Goal: Task Accomplishment & Management: Complete application form

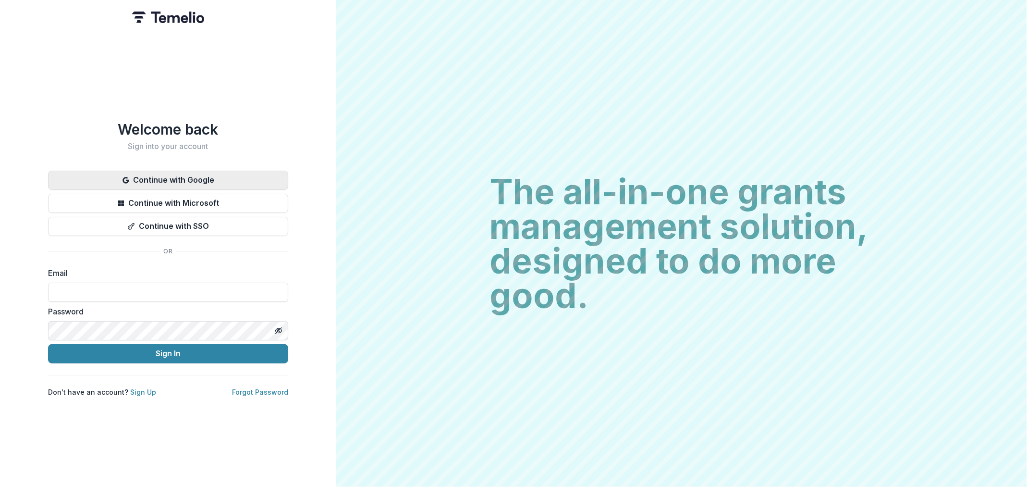
click at [175, 183] on button "Continue with Google" at bounding box center [168, 180] width 240 height 19
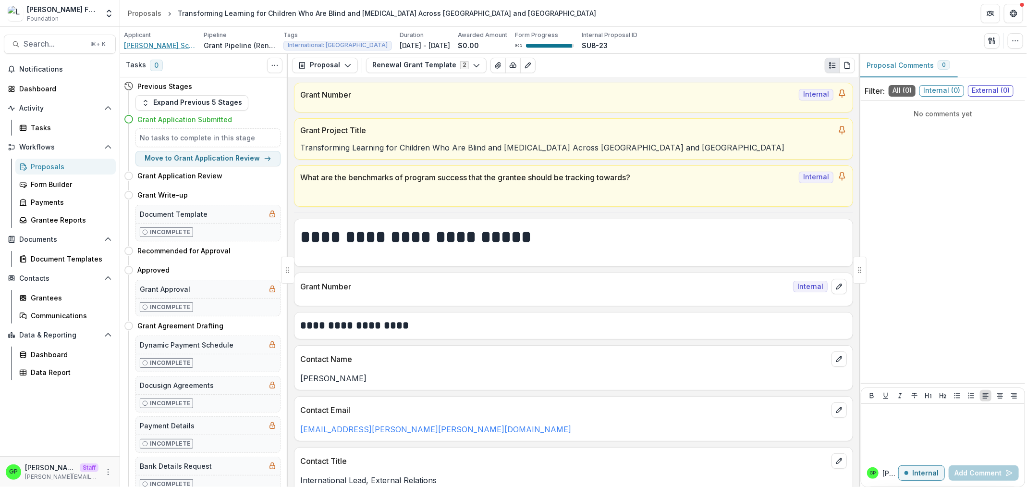
click at [158, 43] on span "Perkins School for the Blind" at bounding box center [160, 45] width 72 height 10
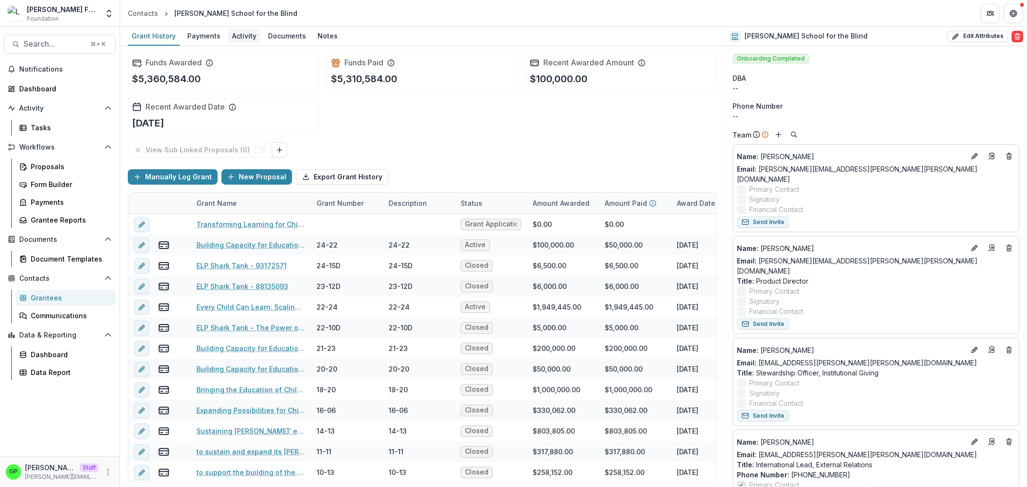
click at [247, 34] on div "Activity" at bounding box center [244, 36] width 32 height 14
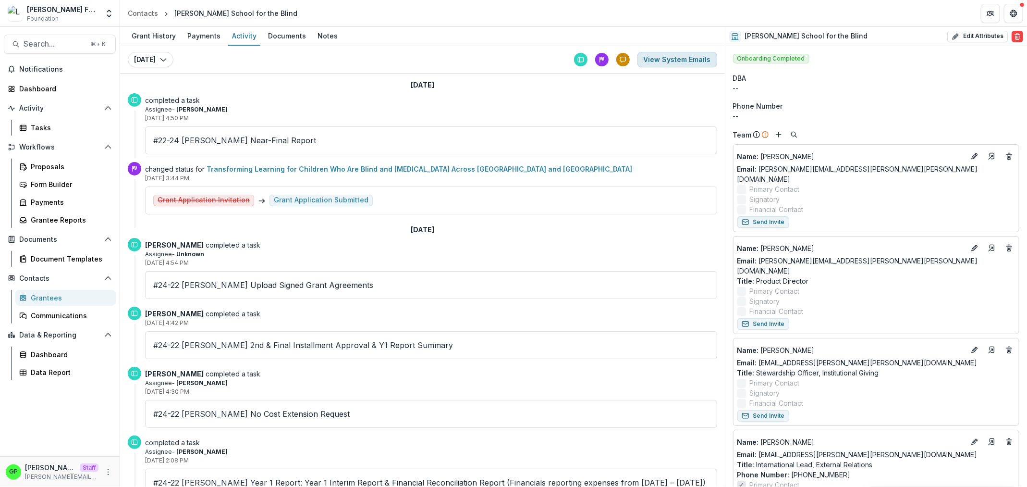
click at [663, 61] on button "View System Emails" at bounding box center [678, 59] width 80 height 15
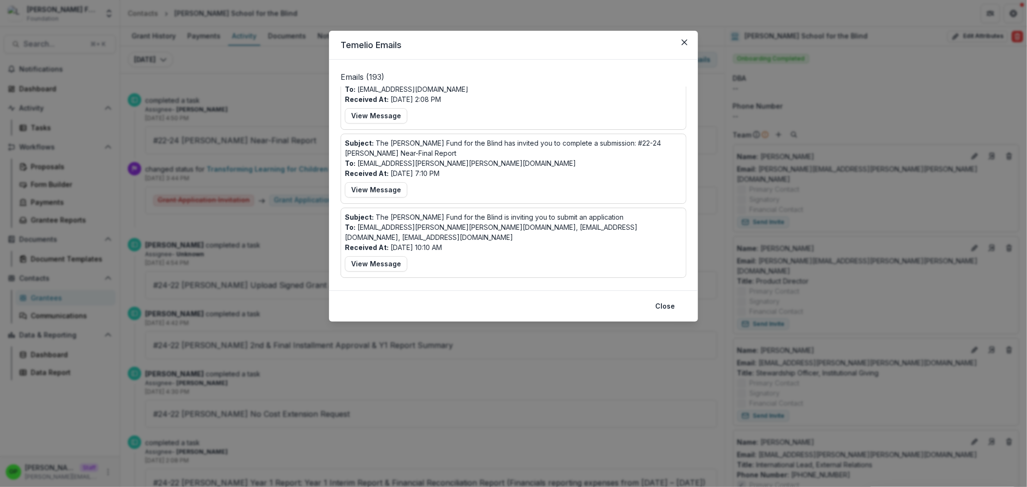
scroll to position [1671, 0]
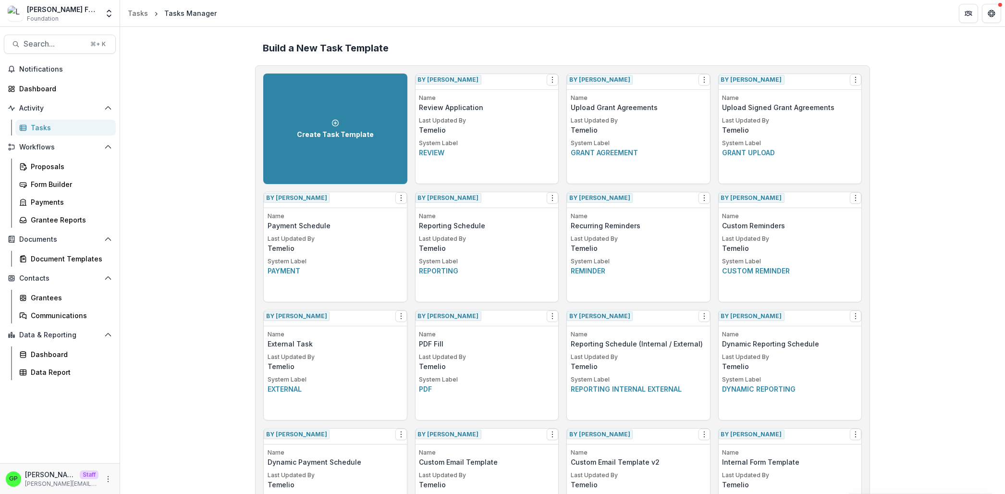
scroll to position [397, 0]
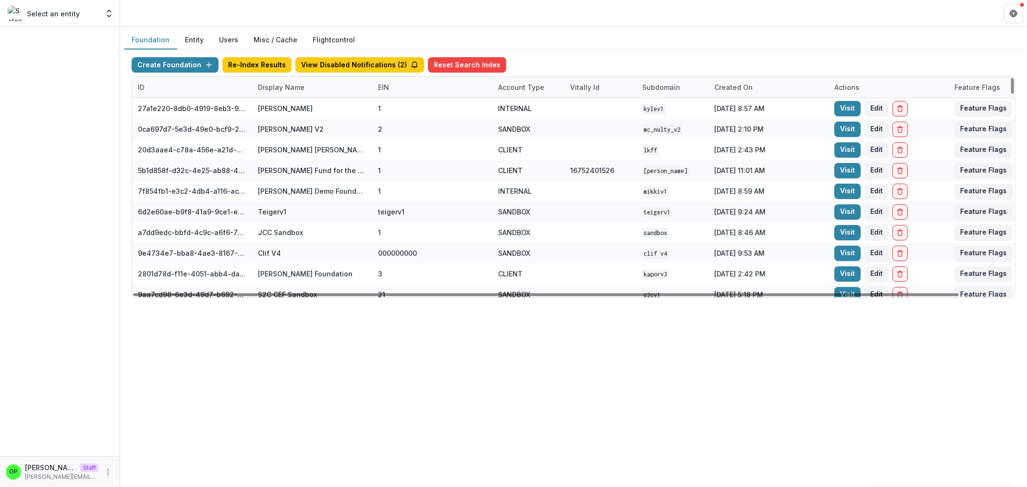
click at [307, 85] on div "Display Name" at bounding box center [281, 87] width 58 height 10
click at [295, 107] on input at bounding box center [311, 108] width 115 height 15
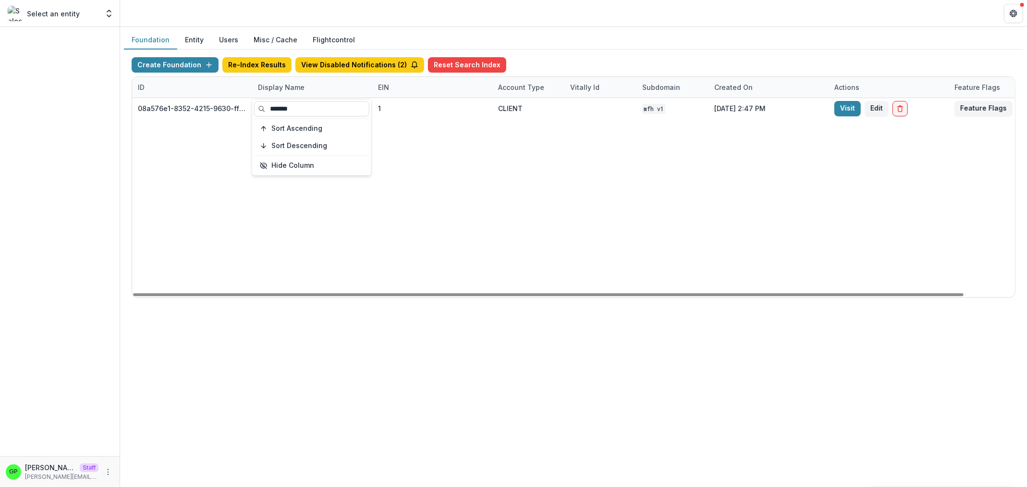
type input "*******"
click at [454, 165] on div "08a576e1-8352-4215-9630-ff0d35d85970 Missouri Foundation for Health 1 CLIENT MF…" at bounding box center [600, 197] width 937 height 199
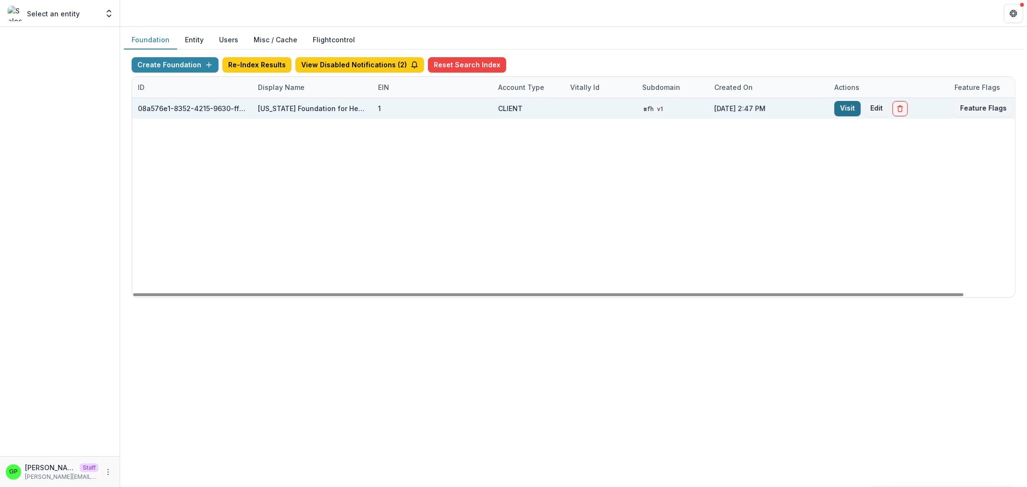
click at [848, 104] on link "Visit" at bounding box center [848, 108] width 26 height 15
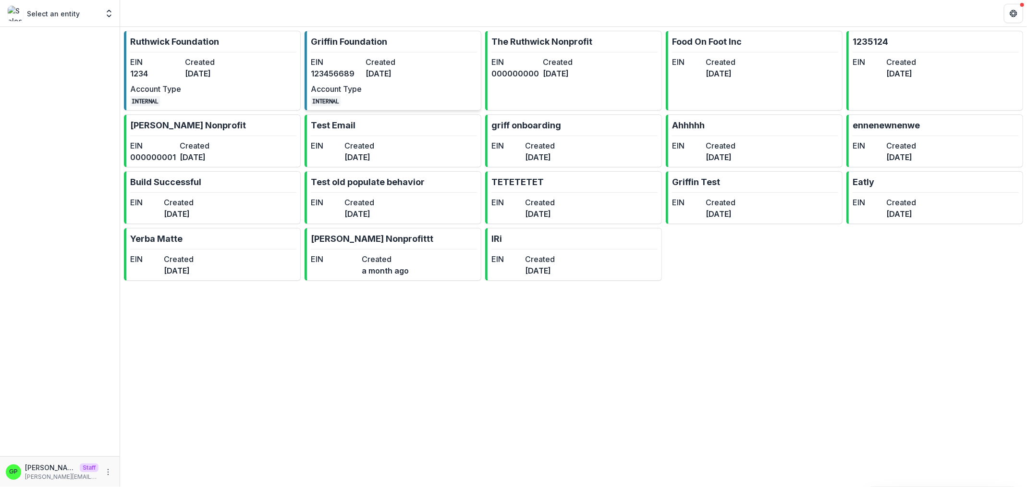
click at [345, 72] on dd "123456689" at bounding box center [336, 74] width 51 height 12
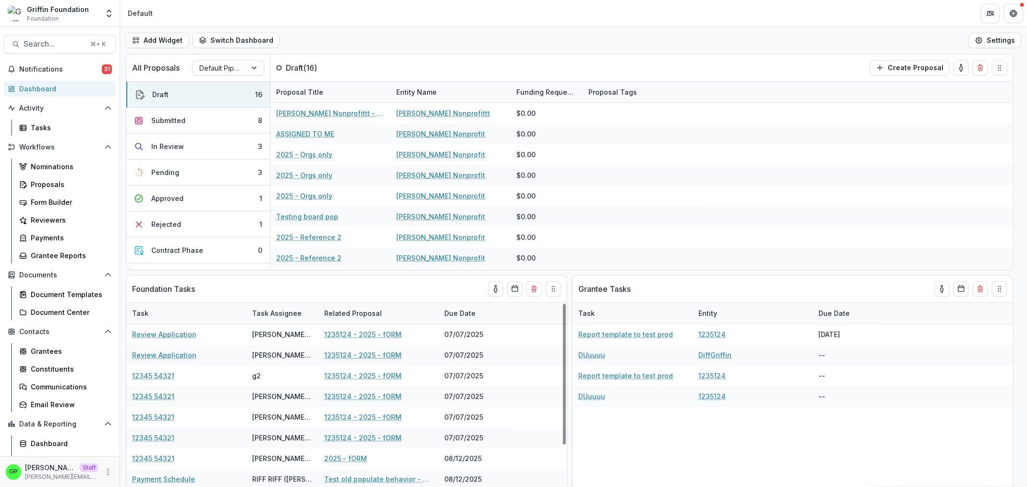
click at [104, 469] on icon "More" at bounding box center [108, 472] width 8 height 8
click at [64, 184] on div "Proposals" at bounding box center [69, 184] width 77 height 10
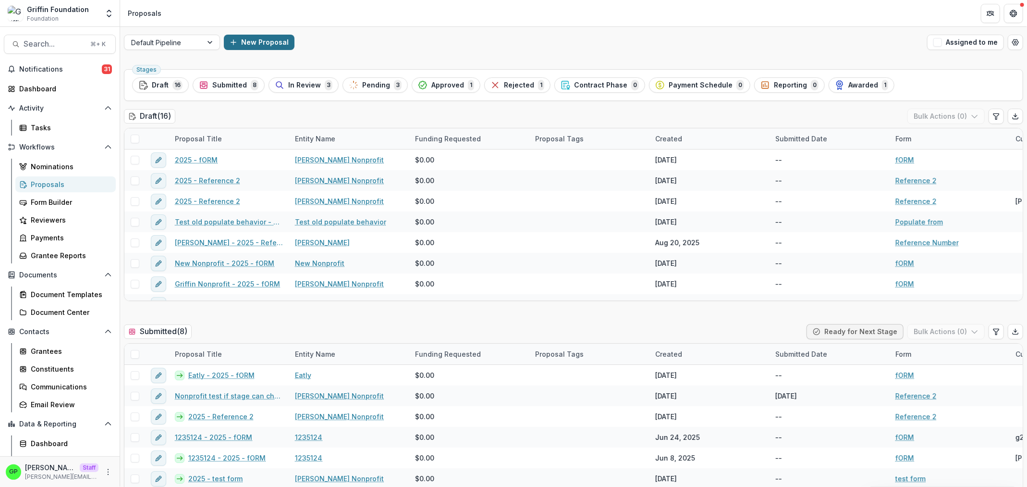
click at [256, 39] on button "New Proposal" at bounding box center [259, 42] width 71 height 15
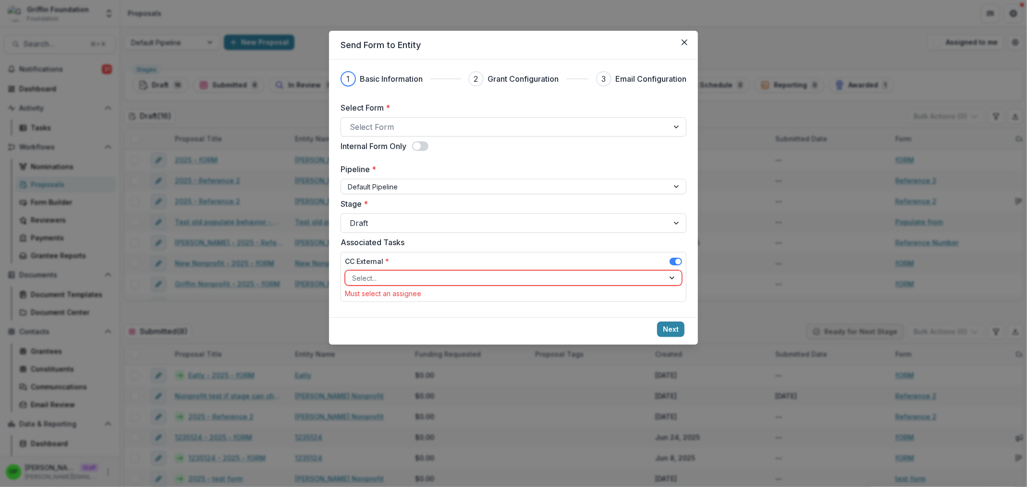
click at [392, 115] on div "Select Form * Select Form" at bounding box center [514, 119] width 346 height 35
click at [387, 127] on div at bounding box center [505, 126] width 310 height 13
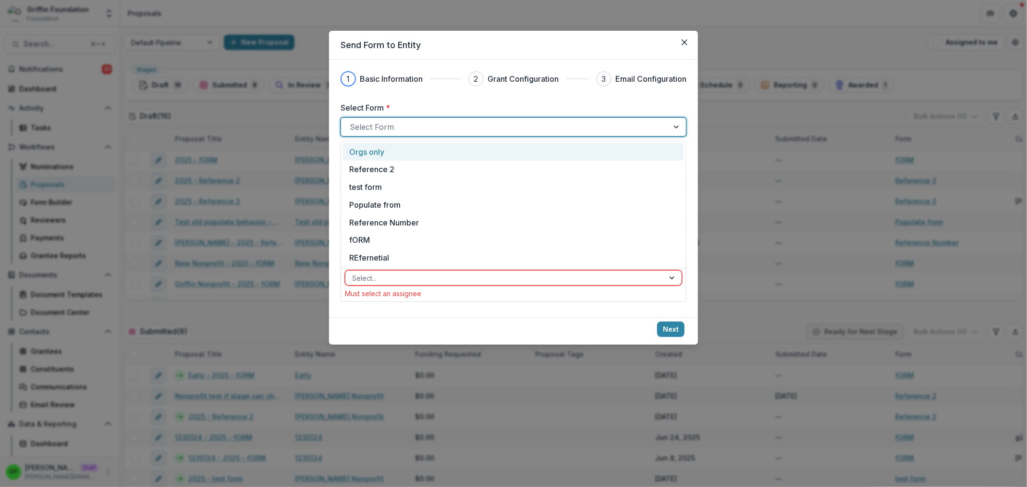
click at [388, 154] on div "Orgs only" at bounding box center [513, 152] width 329 height 12
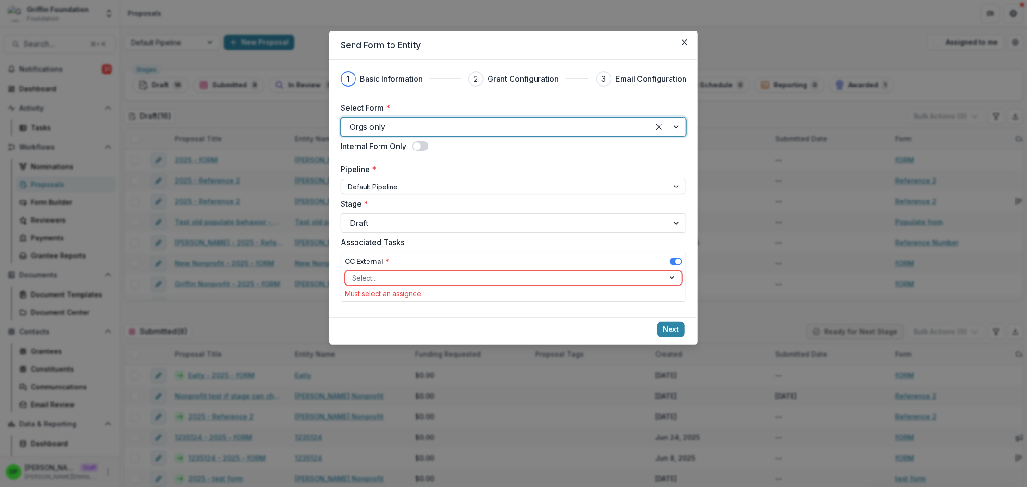
click at [675, 259] on span at bounding box center [676, 262] width 12 height 8
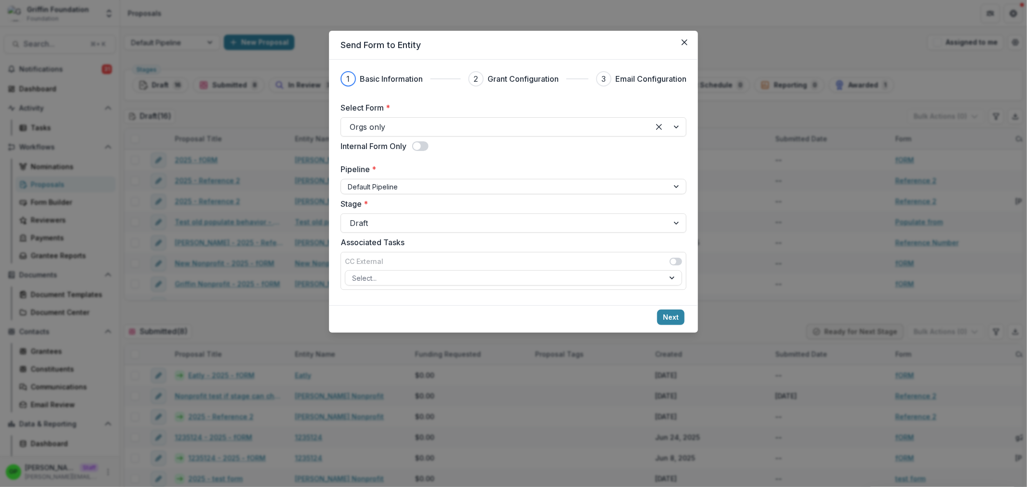
click at [677, 328] on footer "Next" at bounding box center [513, 318] width 369 height 27
click at [677, 325] on footer "Next" at bounding box center [513, 318] width 369 height 27
click at [672, 319] on button "Next" at bounding box center [670, 316] width 27 height 15
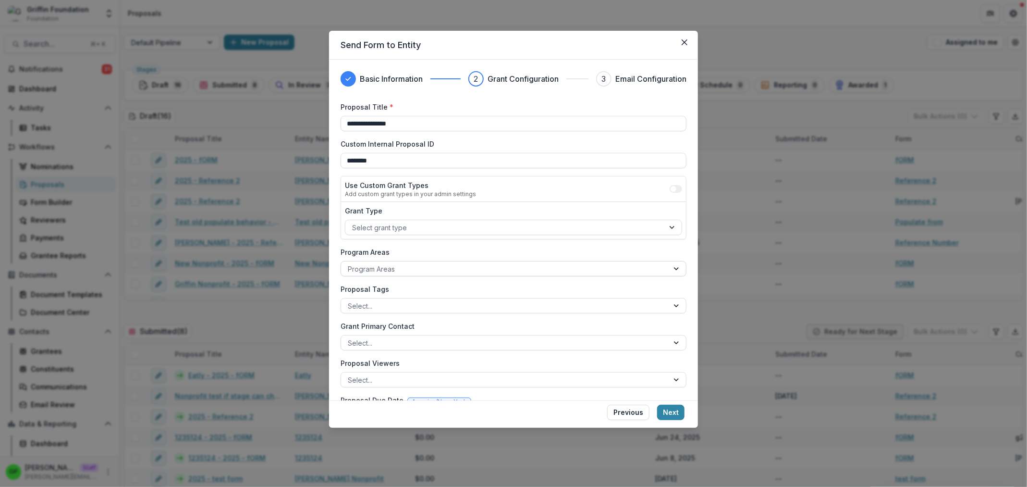
click at [387, 262] on div "Program Areas" at bounding box center [514, 268] width 346 height 15
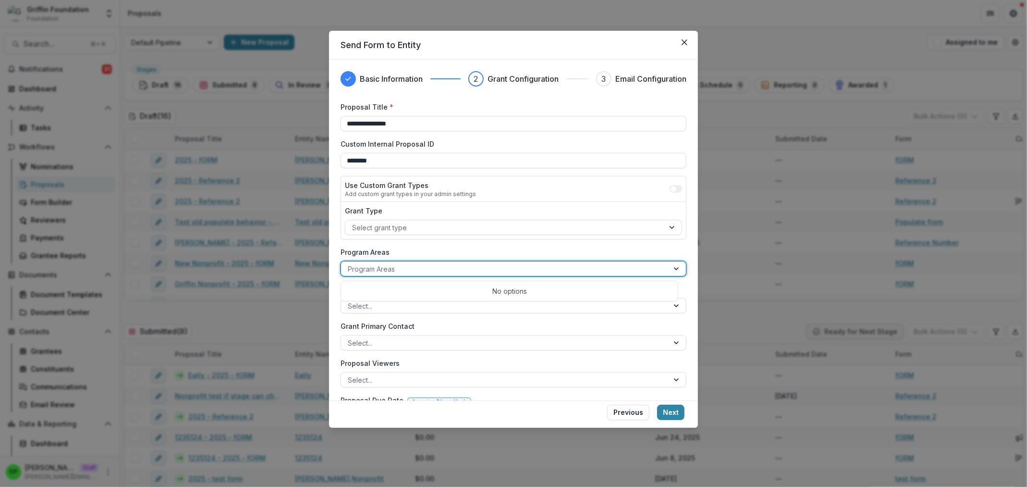
drag, startPoint x: 426, startPoint y: 270, endPoint x: 406, endPoint y: 295, distance: 32.1
click at [426, 270] on div at bounding box center [505, 269] width 314 height 12
click at [404, 296] on div "Proposal Tags Select..." at bounding box center [514, 298] width 346 height 29
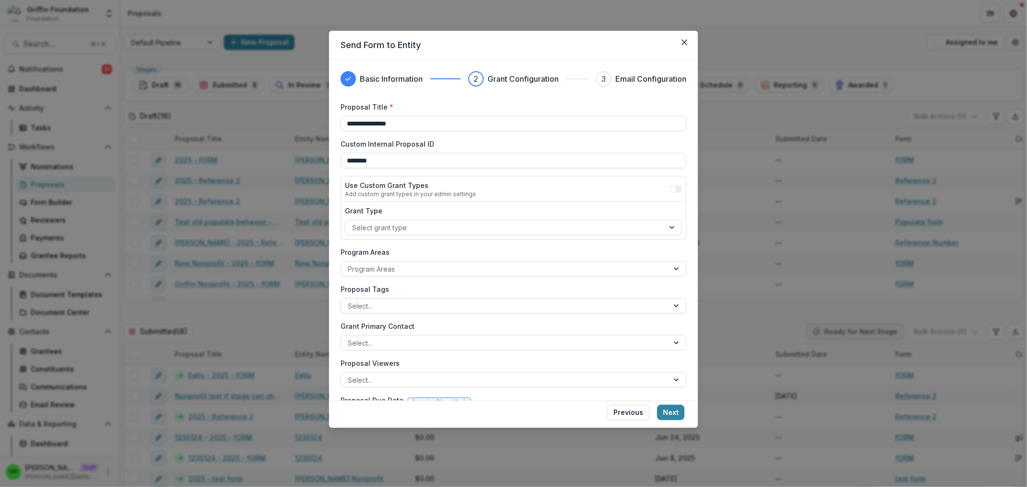
click at [402, 301] on div at bounding box center [505, 306] width 314 height 12
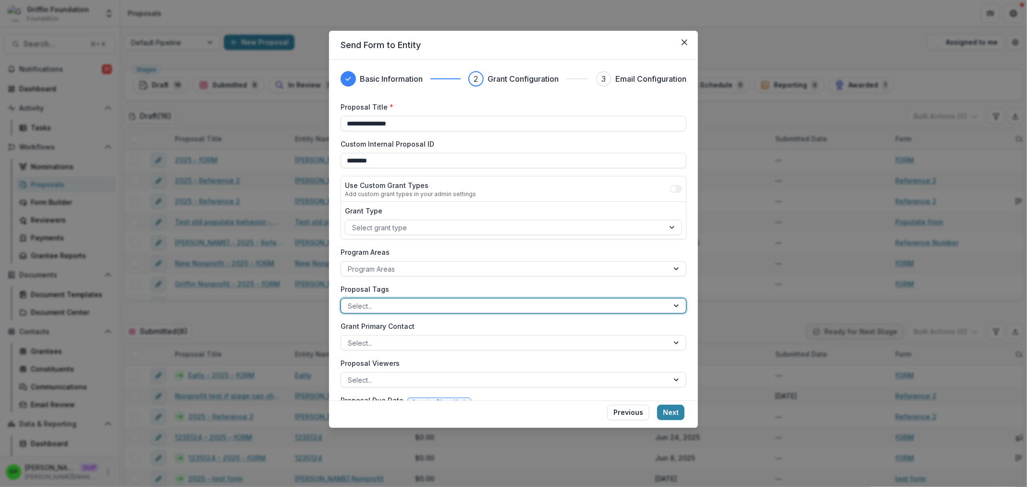
click at [402, 301] on div at bounding box center [505, 306] width 314 height 12
click at [395, 332] on div "Grant Primary Contact Select..." at bounding box center [514, 335] width 346 height 29
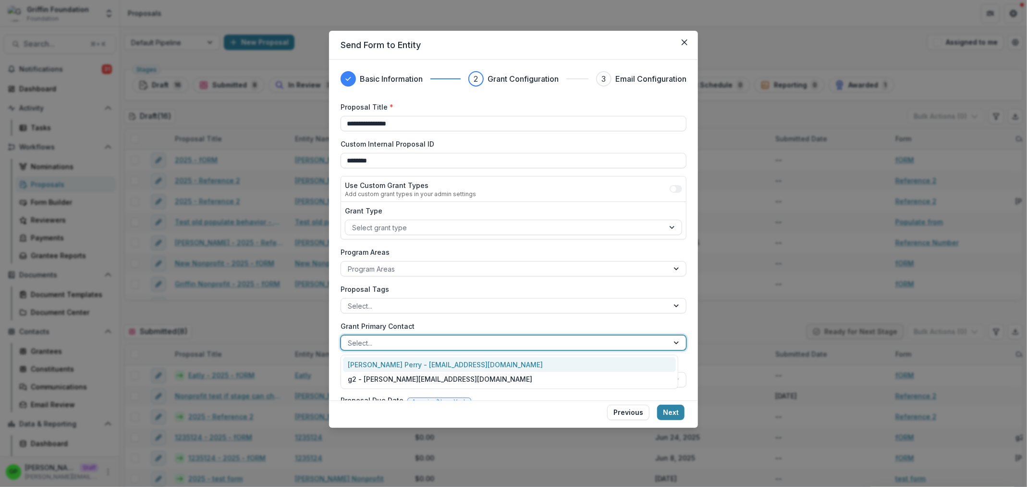
click at [401, 340] on div at bounding box center [505, 343] width 314 height 12
click at [414, 365] on div "Griffin Perry - griffin@trytemelio.com" at bounding box center [509, 364] width 333 height 15
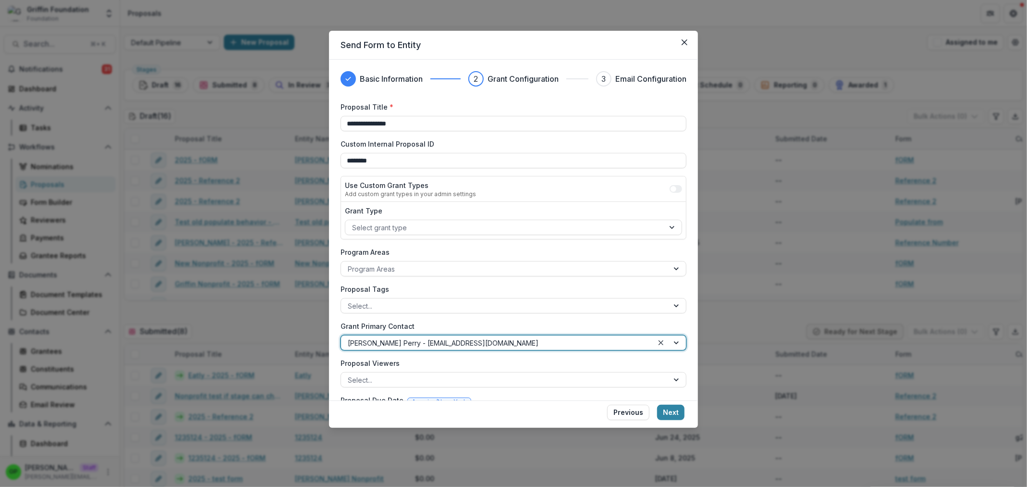
scroll to position [147, 0]
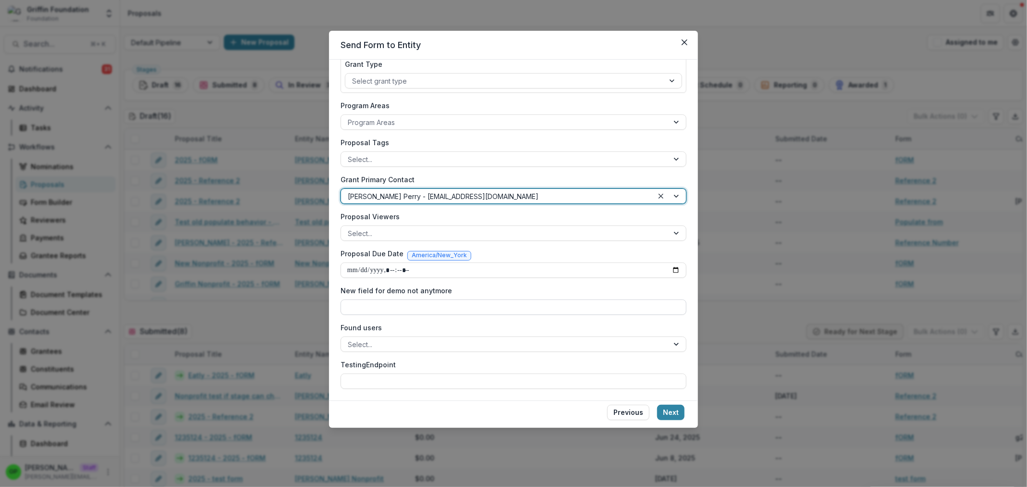
click at [396, 311] on input "New field for demo not anytmore" at bounding box center [514, 306] width 346 height 15
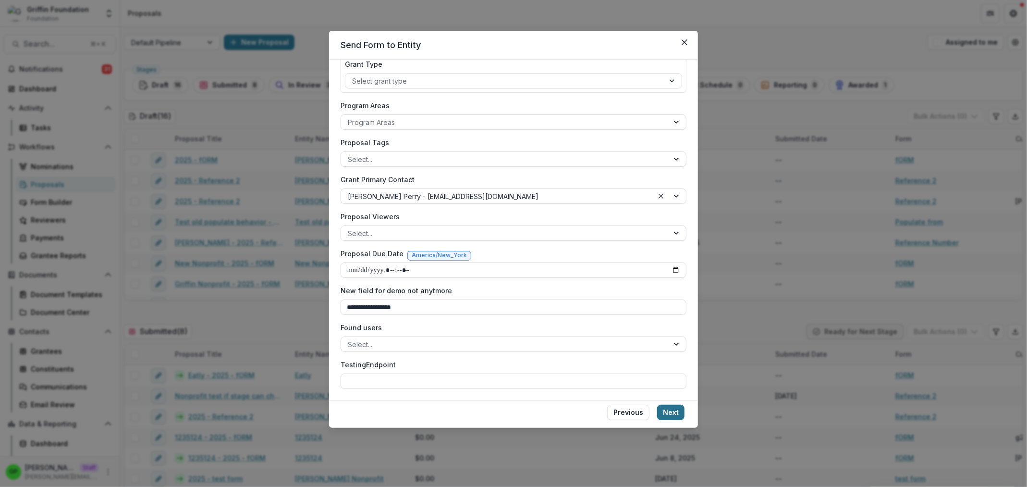
type input "**********"
click at [673, 416] on button "Next" at bounding box center [670, 412] width 27 height 15
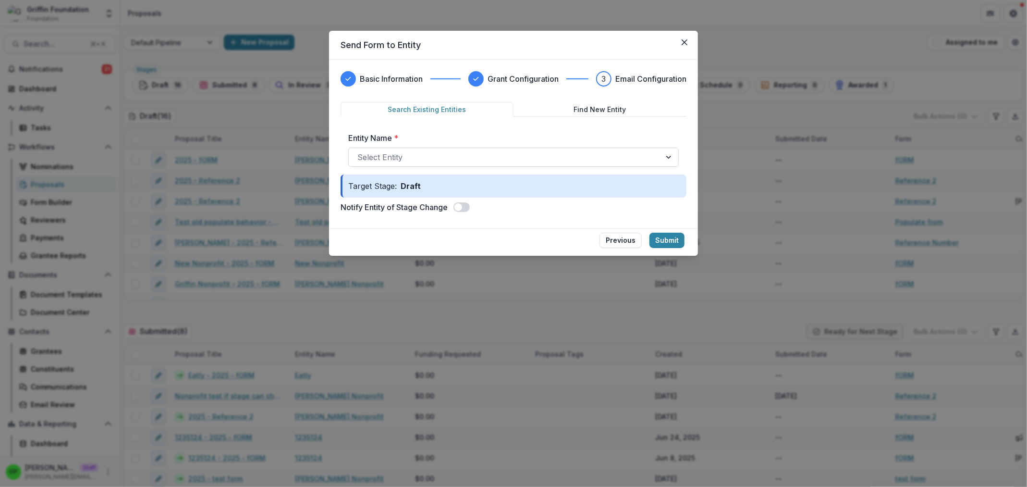
click at [405, 150] on div "Select Entity" at bounding box center [505, 156] width 312 height 15
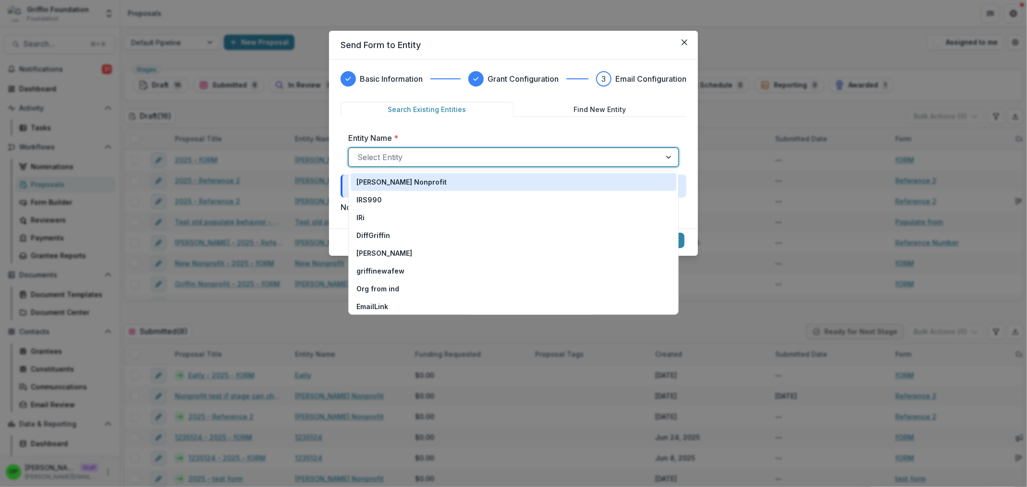
click at [399, 178] on p "[PERSON_NAME] Nonprofit" at bounding box center [402, 182] width 90 height 10
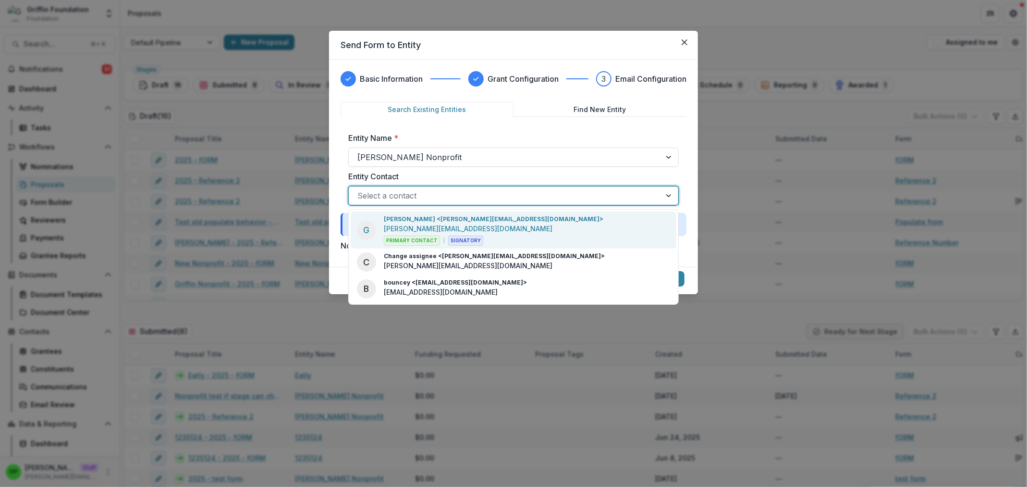
click at [406, 198] on div at bounding box center [505, 195] width 295 height 13
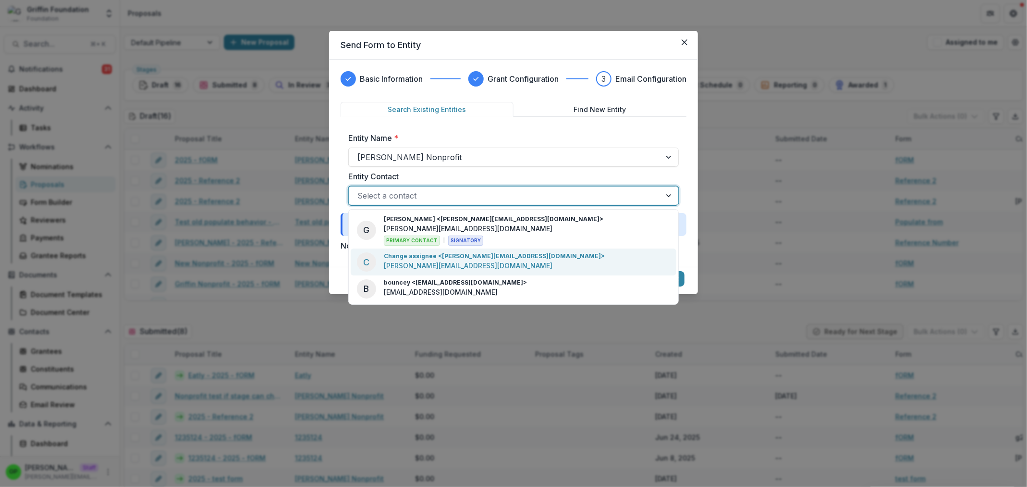
click at [465, 262] on p "griffin+change@trytemelio.com" at bounding box center [468, 265] width 169 height 10
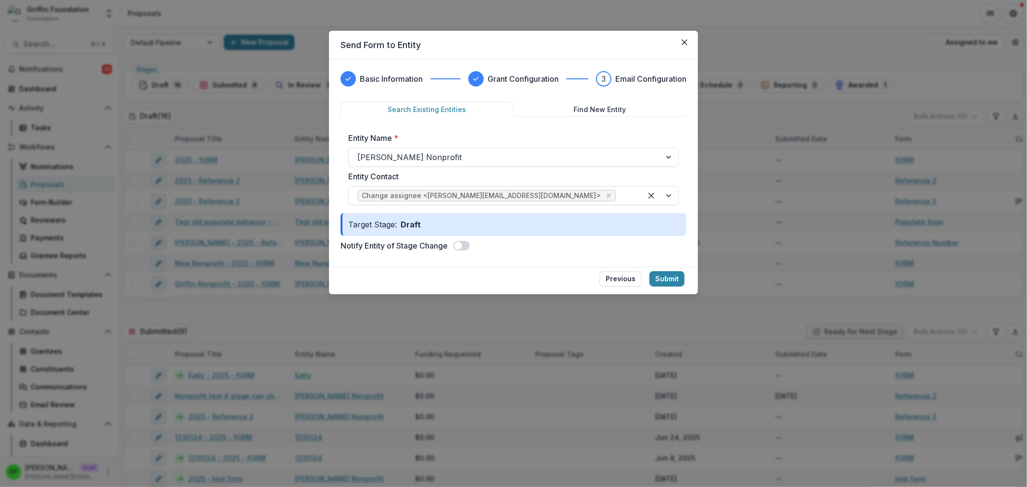
click at [470, 248] on span at bounding box center [462, 246] width 16 height 10
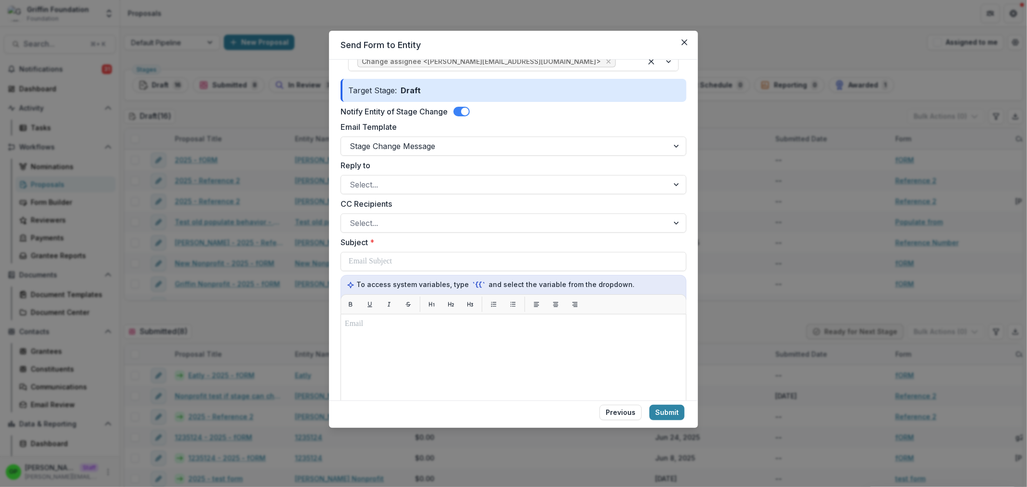
scroll to position [251, 0]
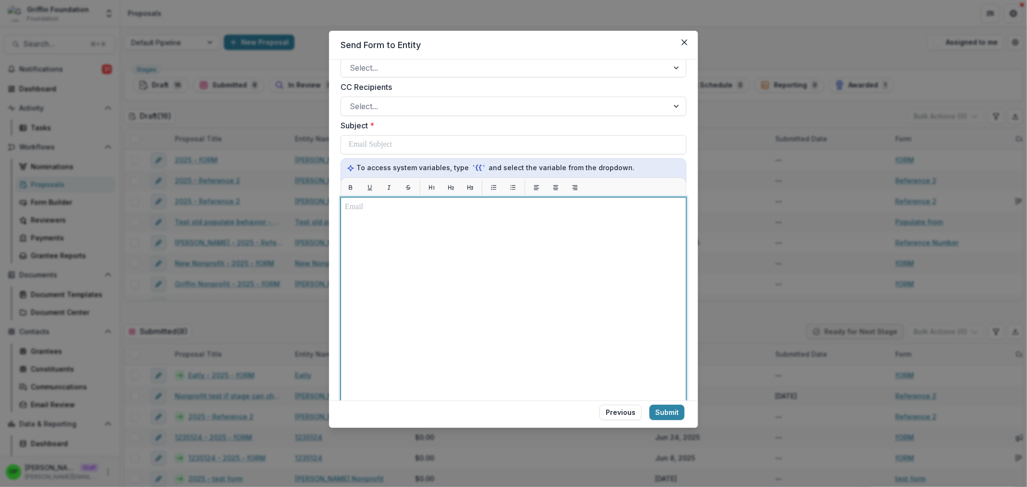
click at [395, 266] on div at bounding box center [513, 317] width 337 height 232
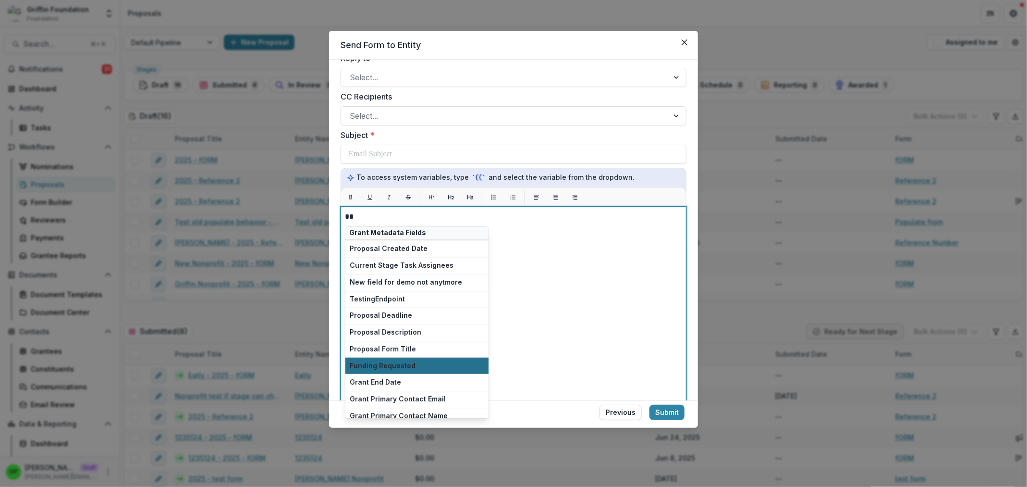
scroll to position [520, 0]
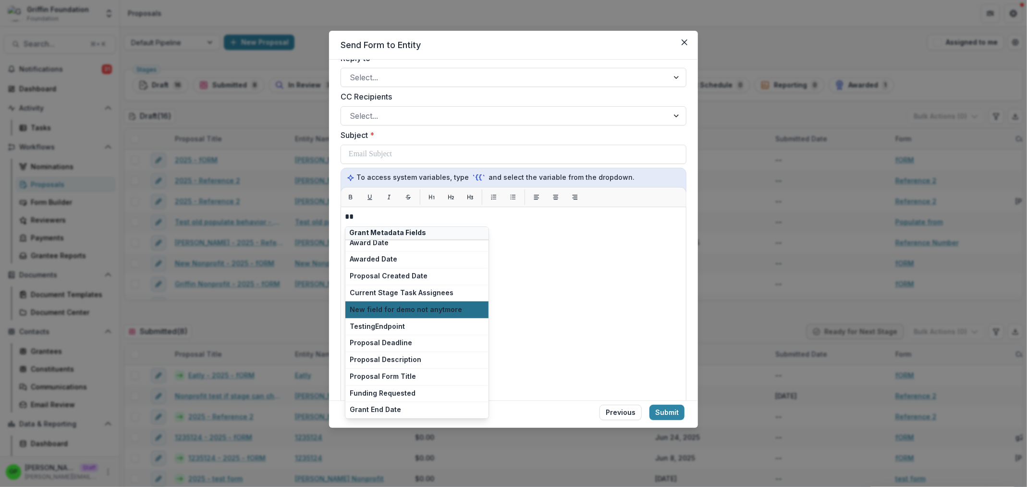
click at [422, 305] on button "New field for demo not anytmore" at bounding box center [417, 309] width 143 height 17
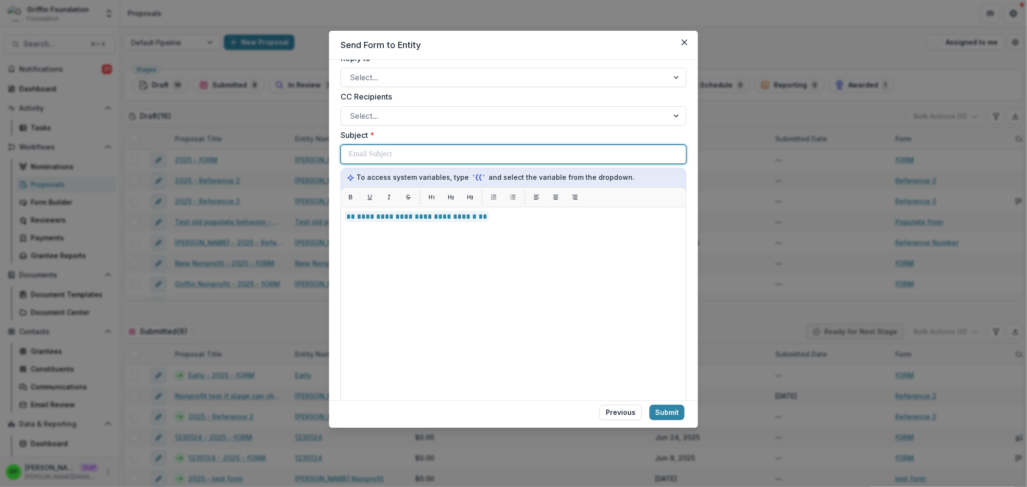
click at [363, 158] on p at bounding box center [370, 154] width 43 height 12
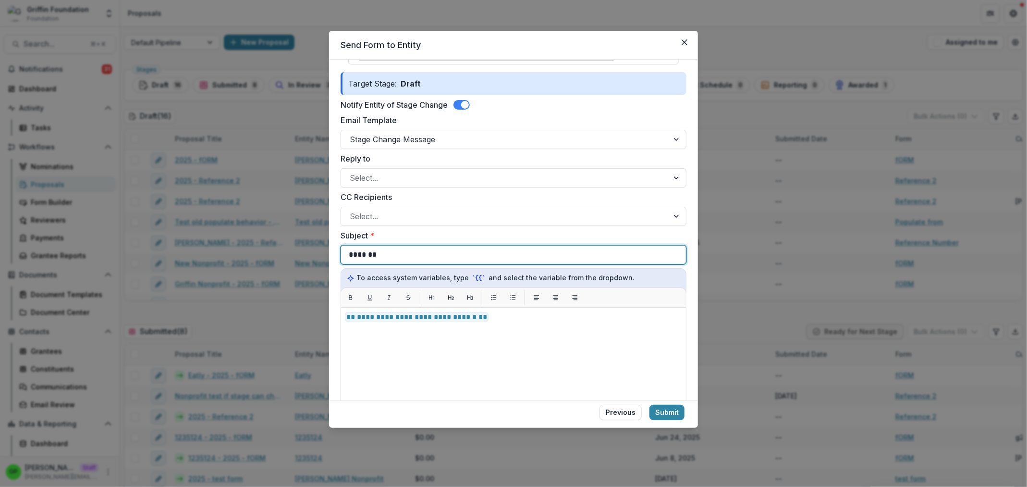
scroll to position [164, 0]
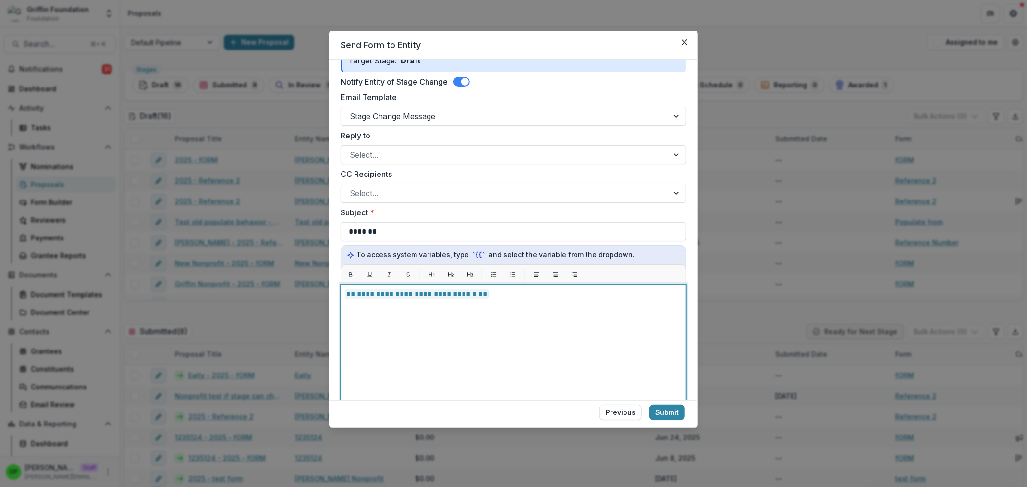
click at [504, 291] on p "**********" at bounding box center [509, 294] width 329 height 12
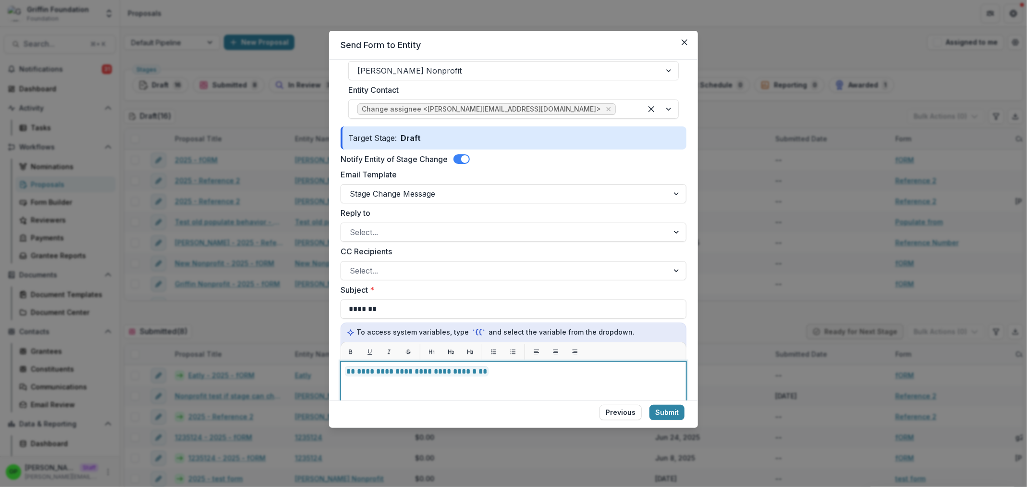
scroll to position [328, 0]
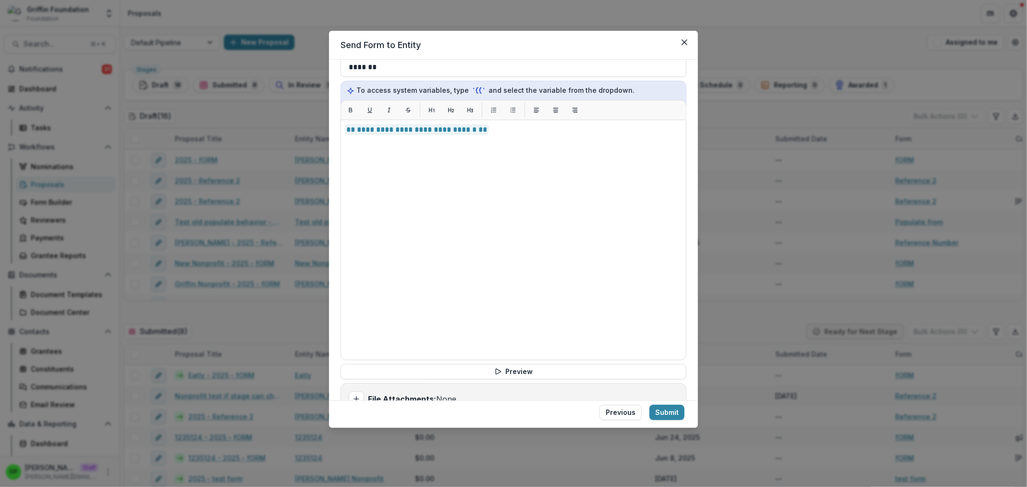
click at [664, 404] on footer "Previous Submit" at bounding box center [513, 413] width 369 height 27
click at [664, 405] on button "Submit" at bounding box center [667, 412] width 35 height 15
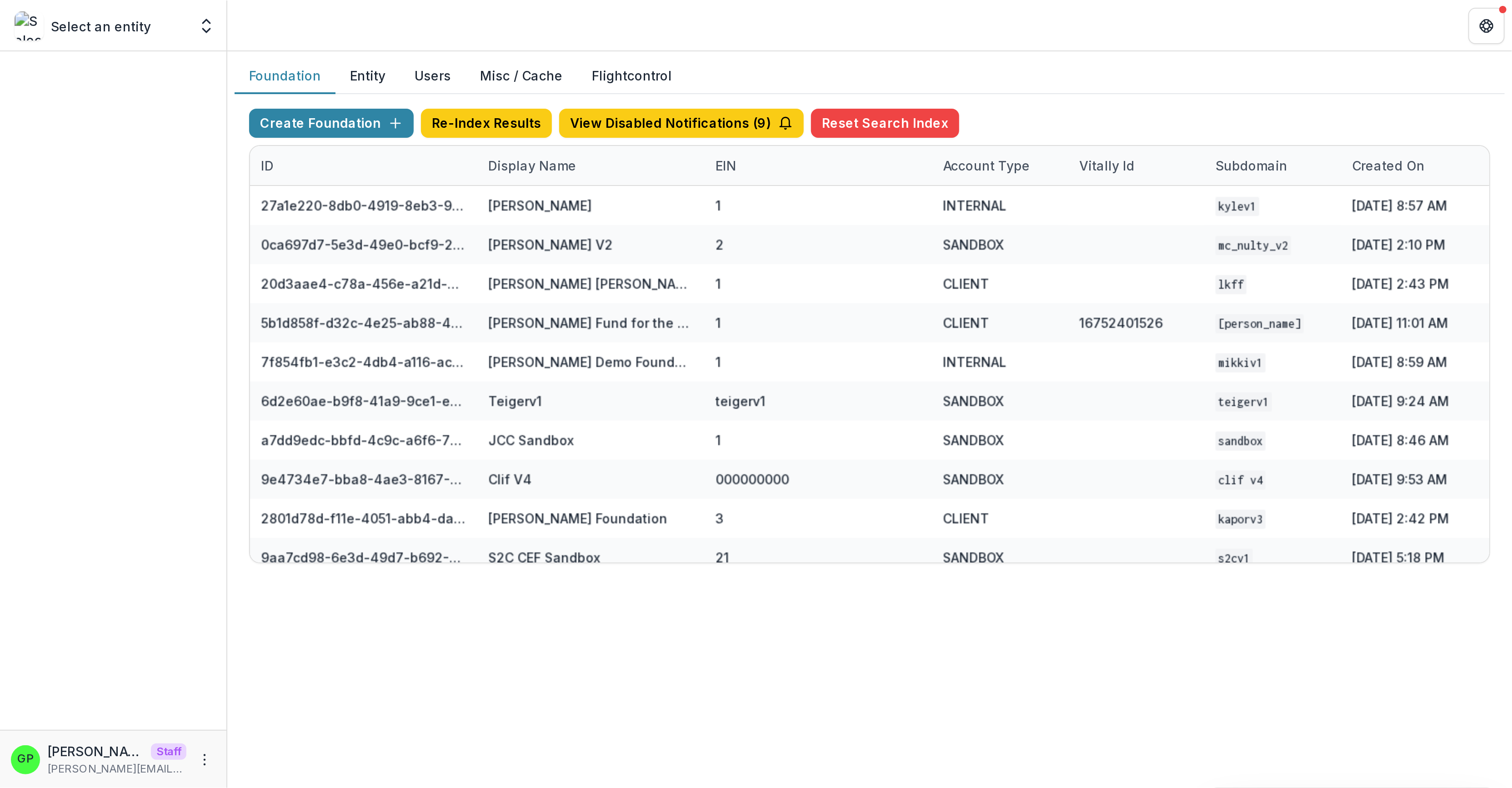
scroll to position [20, 0]
